Goal: Task Accomplishment & Management: Manage account settings

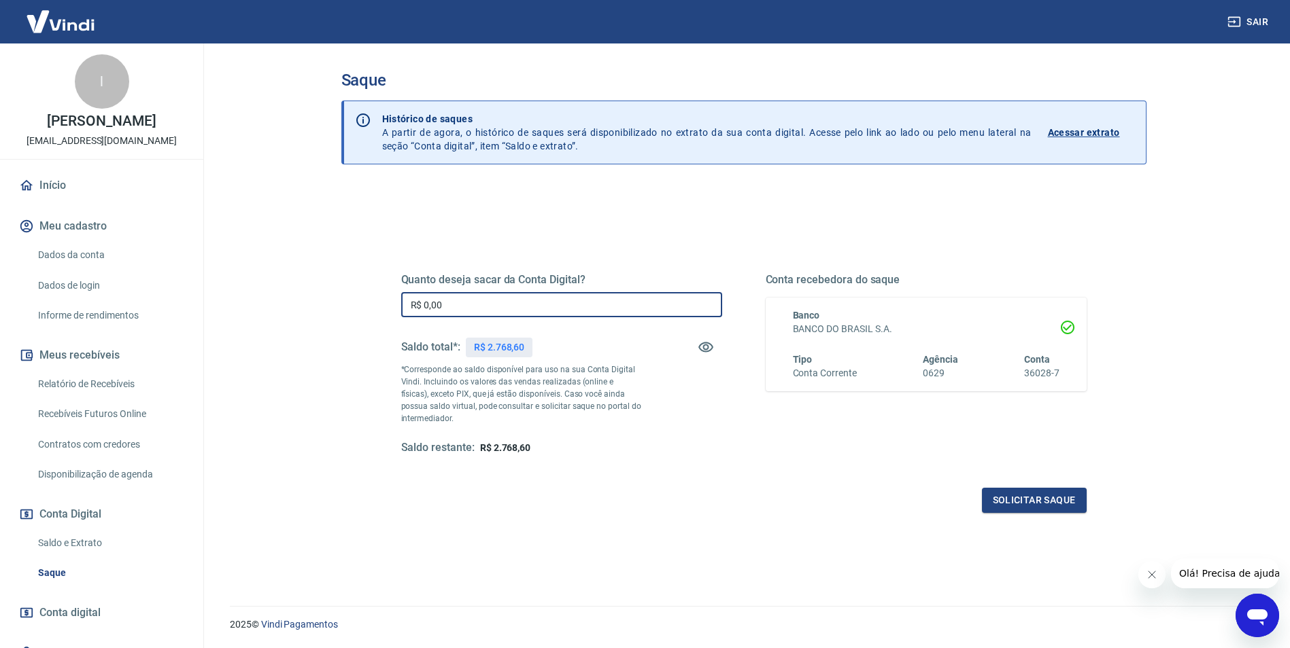
click at [453, 305] on input "R$ 0,00" at bounding box center [561, 304] width 321 height 25
type input "R$ 2.750,00"
click at [1043, 497] on button "Solicitar saque" at bounding box center [1034, 500] width 105 height 25
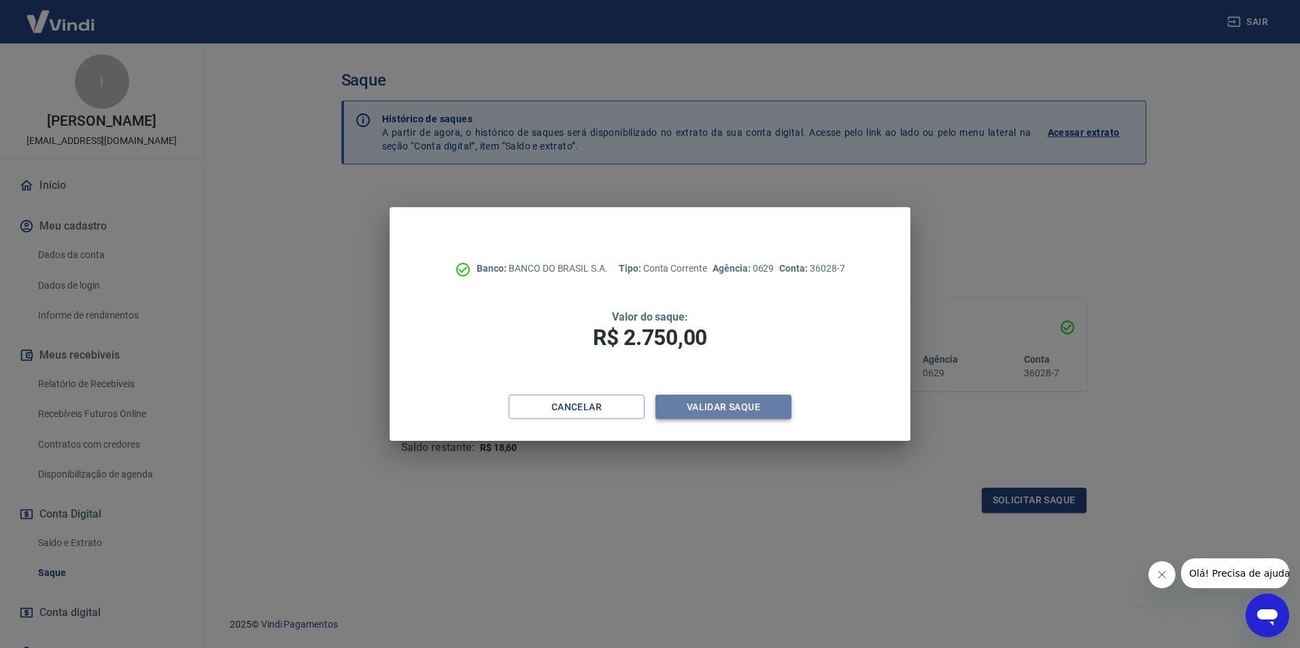
click at [733, 406] on button "Validar saque" at bounding box center [723, 407] width 136 height 25
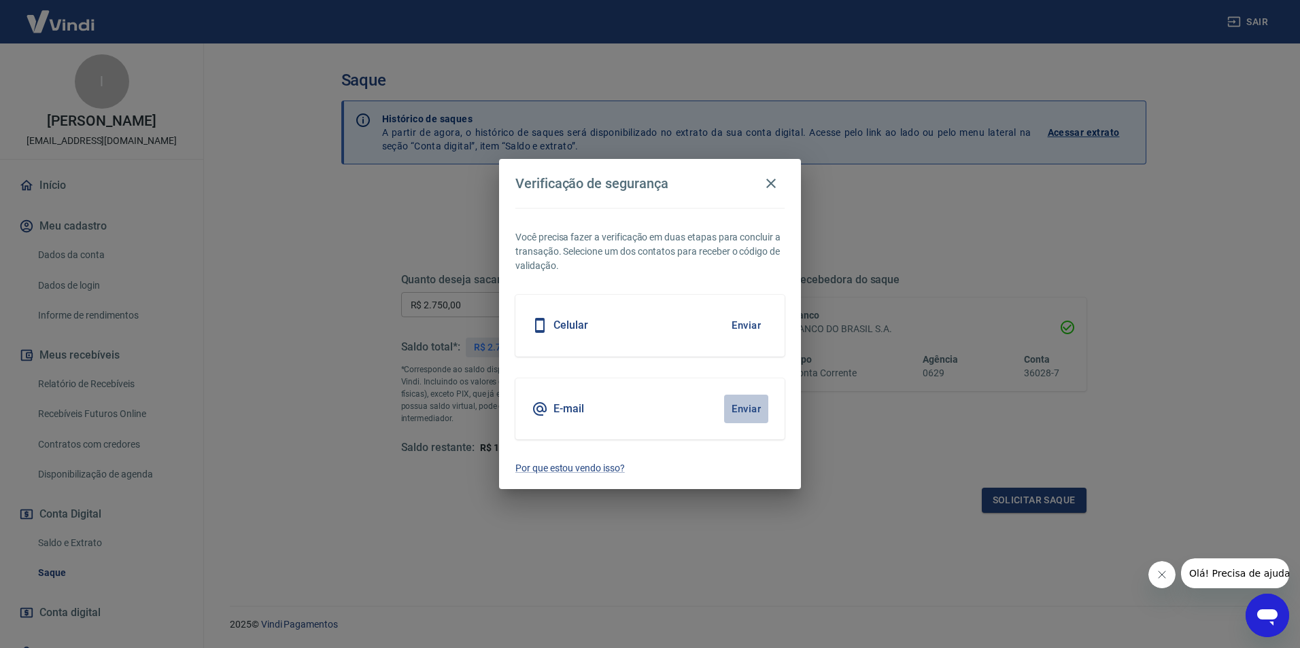
click at [741, 407] on button "Enviar" at bounding box center [746, 409] width 44 height 29
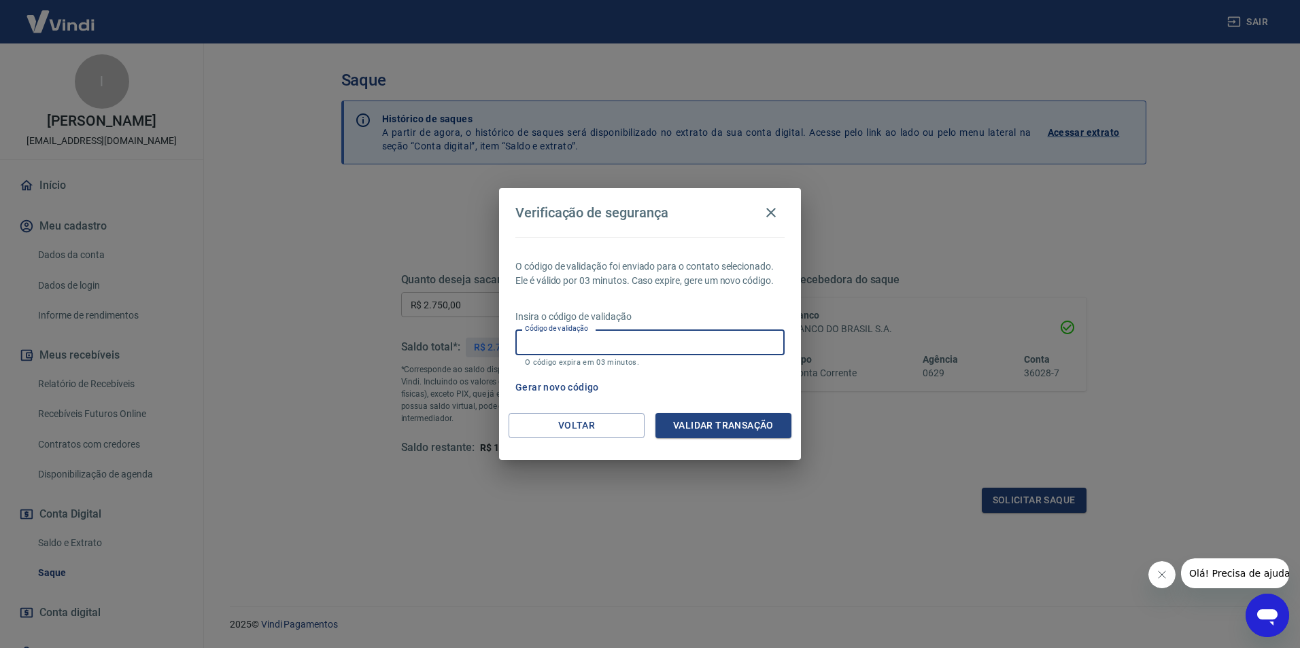
click at [528, 342] on input "Código de validação" at bounding box center [649, 342] width 269 height 25
type input "4"
type input "790725"
click at [718, 423] on button "Validar transação" at bounding box center [723, 425] width 136 height 25
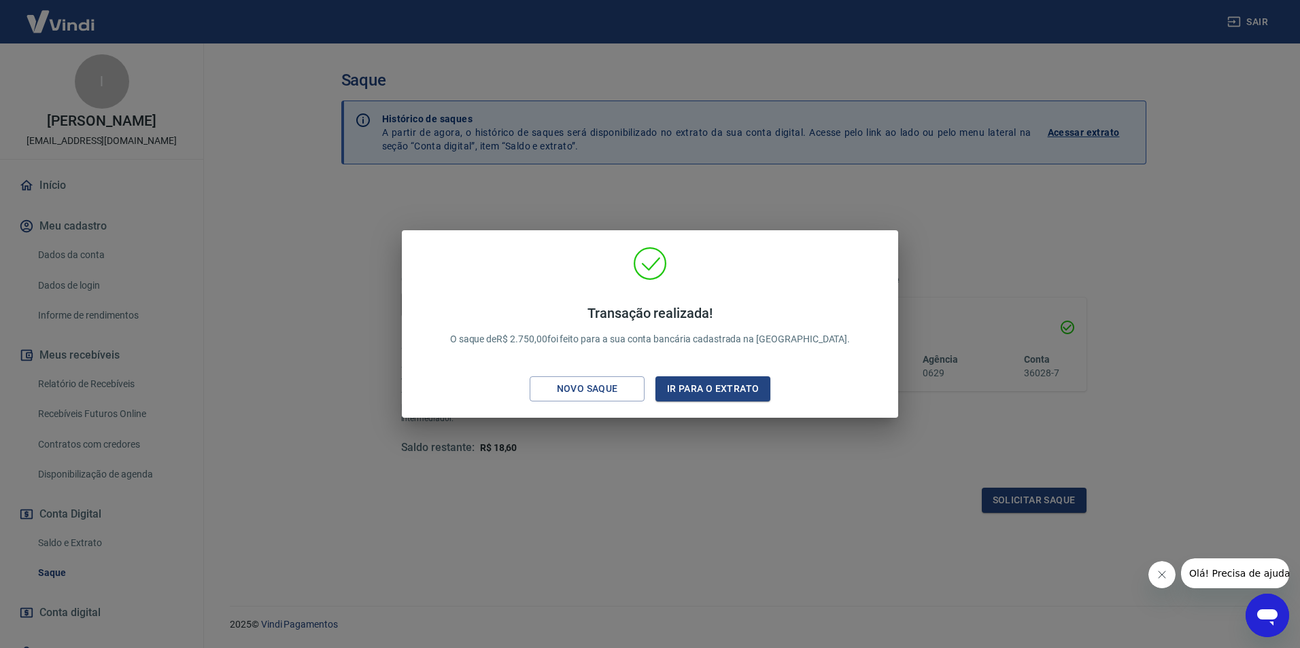
click at [668, 477] on div "Transação realizada! O saque de R$ 2.750,00 foi feito para a sua conta bancária…" at bounding box center [650, 324] width 1300 height 648
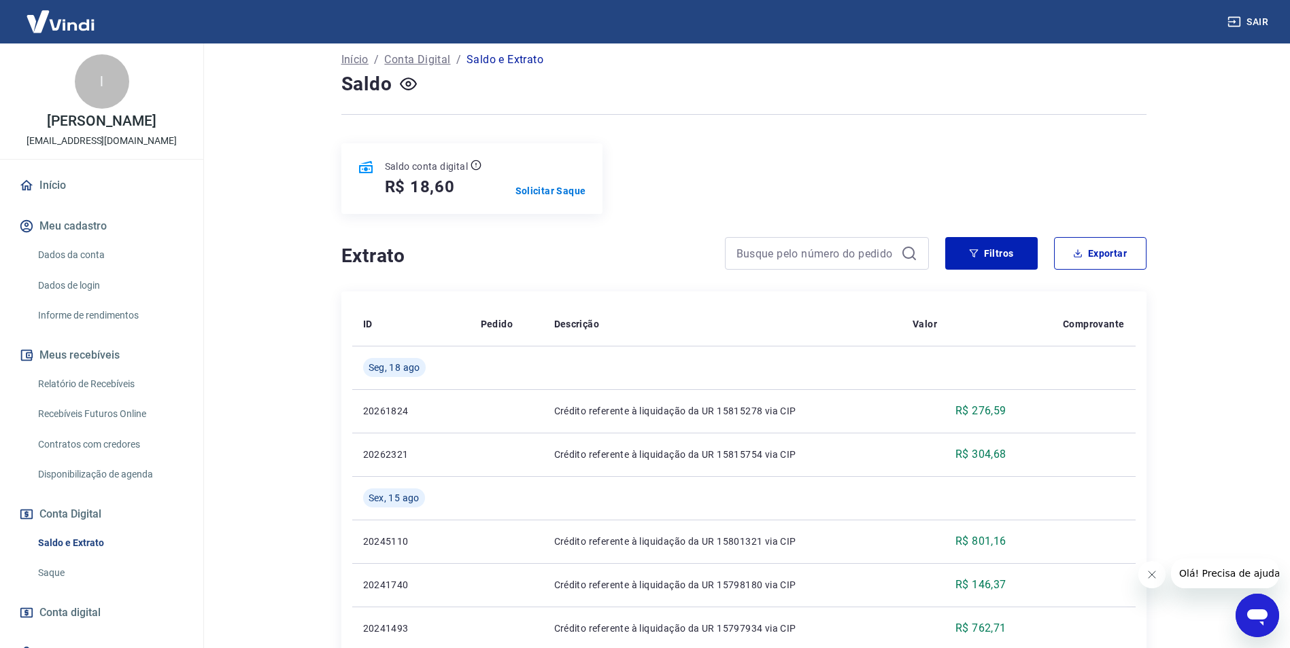
scroll to position [68, 0]
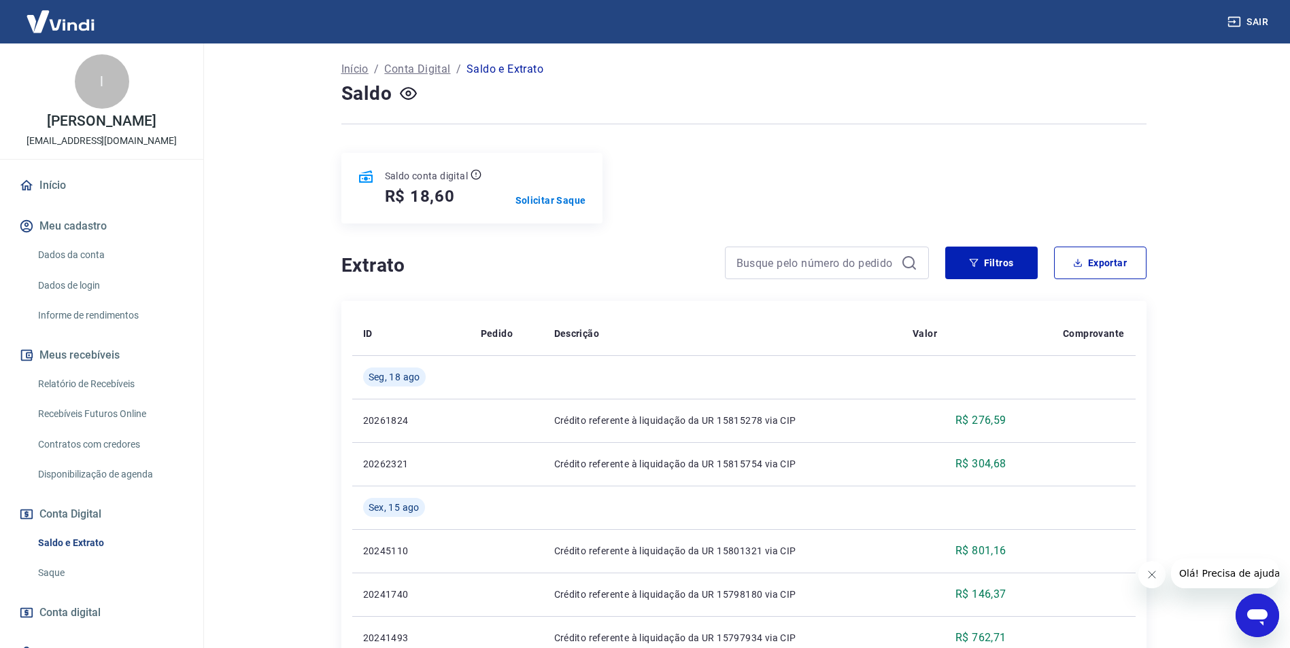
click at [1249, 17] on button "Sair" at bounding box center [1248, 22] width 49 height 25
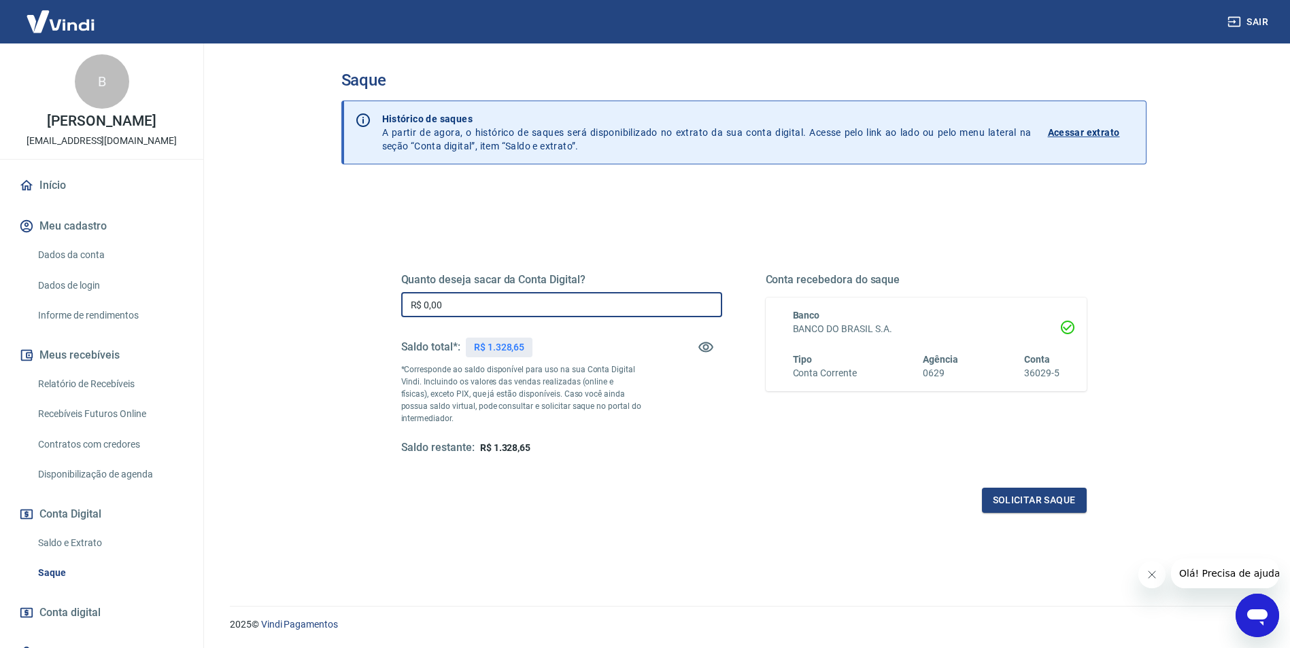
click at [448, 305] on input "R$ 0,00" at bounding box center [561, 304] width 321 height 25
type input "R$ 1.300,00"
click at [1043, 502] on button "Solicitar saque" at bounding box center [1034, 500] width 105 height 25
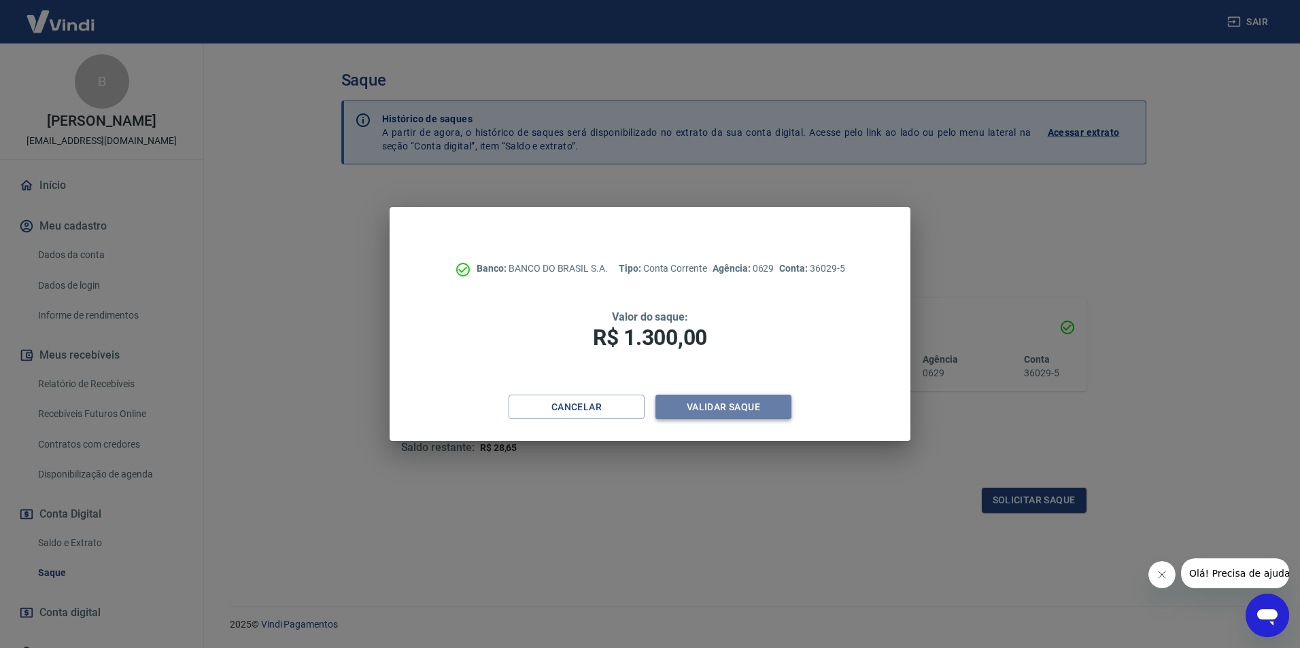
click at [724, 405] on button "Validar saque" at bounding box center [723, 407] width 136 height 25
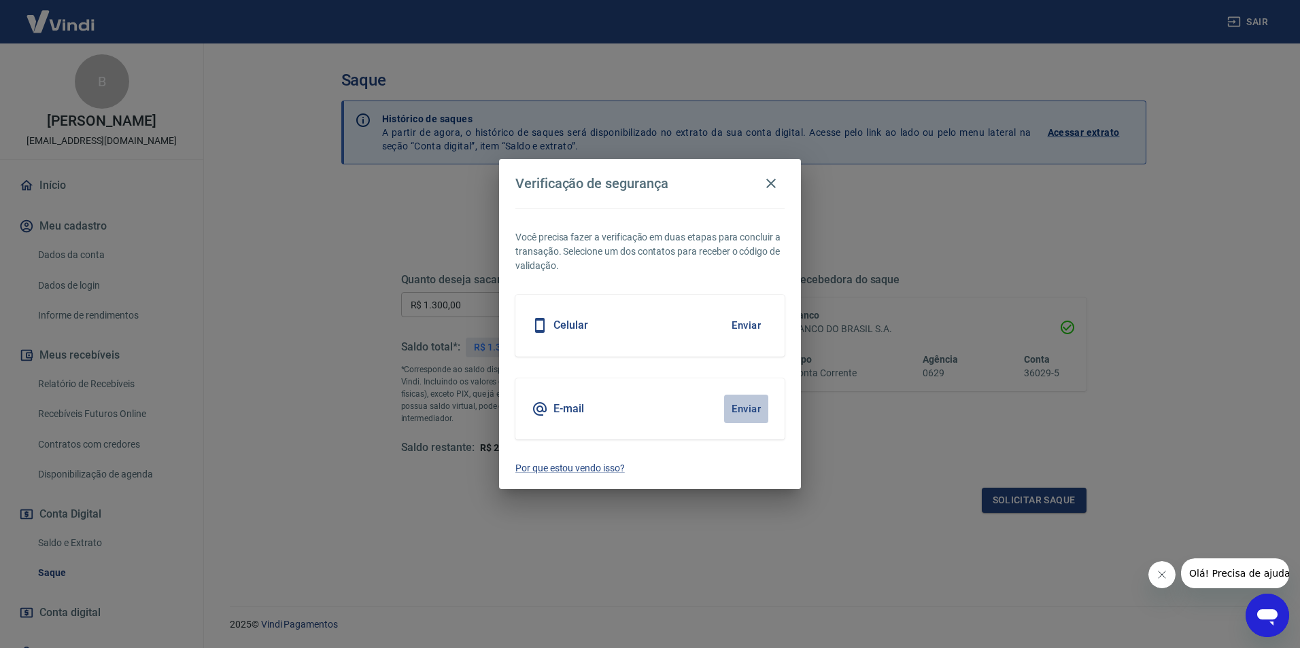
click at [742, 406] on button "Enviar" at bounding box center [746, 409] width 44 height 29
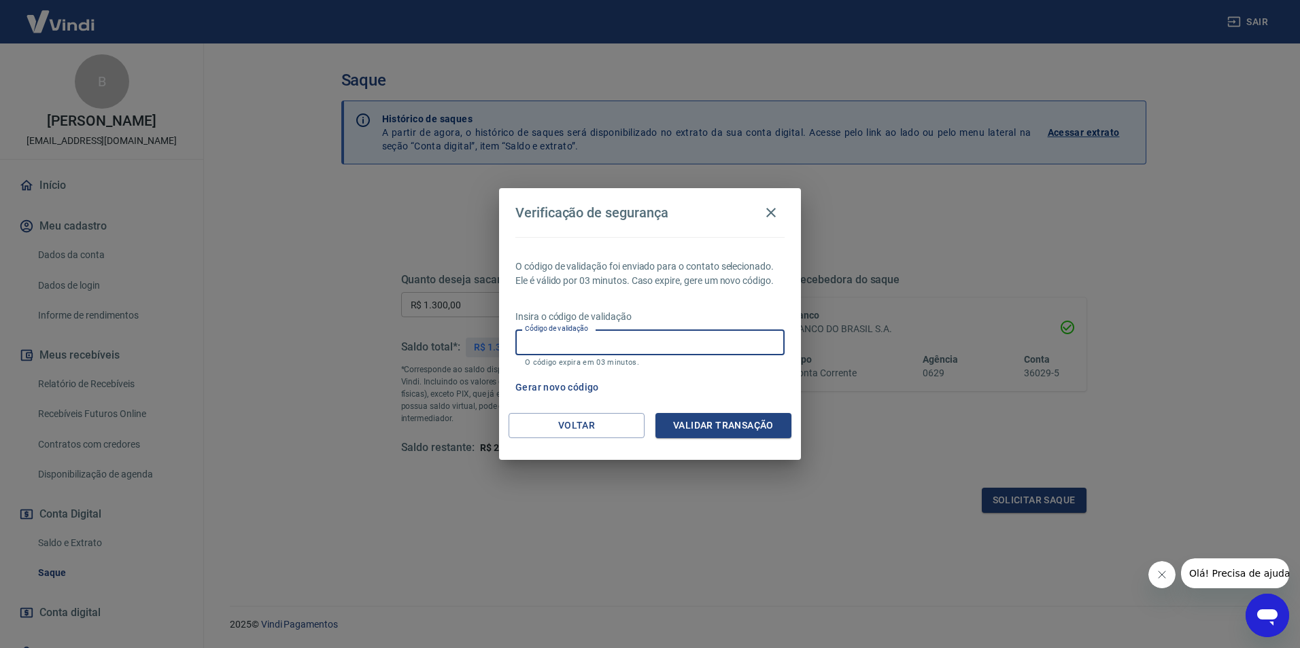
click at [538, 342] on input "Código de validação" at bounding box center [649, 342] width 269 height 25
type input "357950"
click at [714, 423] on button "Validar transação" at bounding box center [723, 425] width 136 height 25
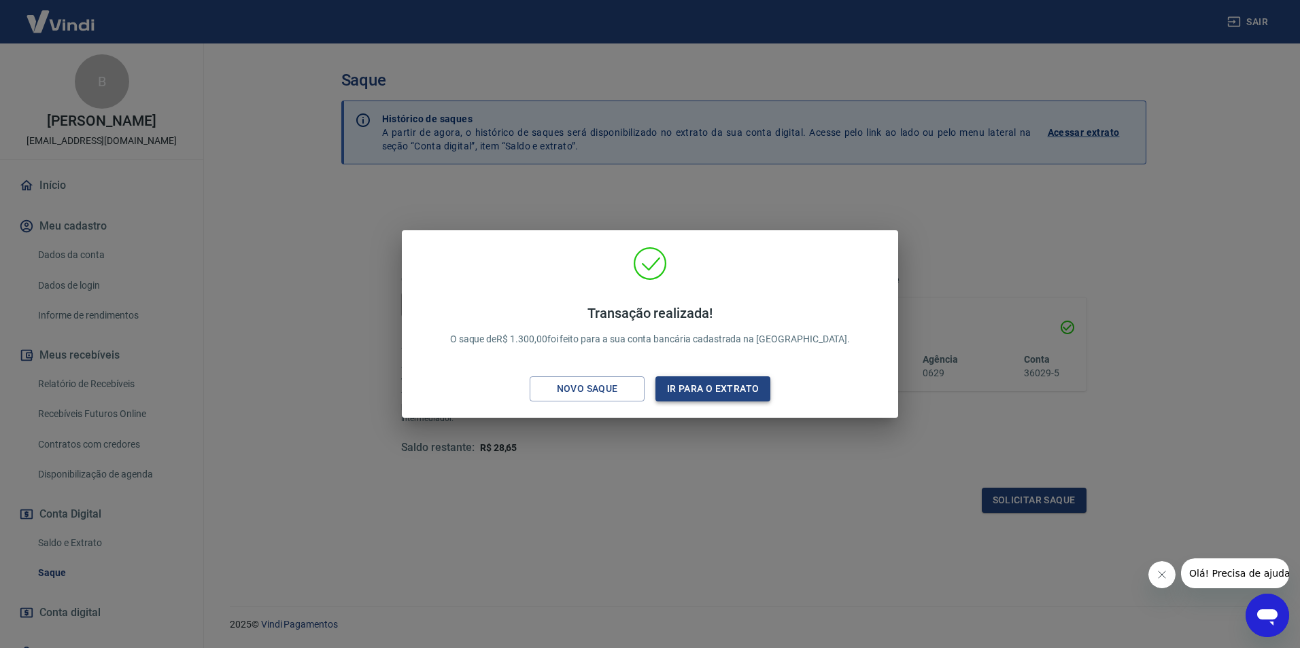
click at [719, 387] on button "Ir para o extrato" at bounding box center [712, 389] width 115 height 25
